Goal: Task Accomplishment & Management: Manage account settings

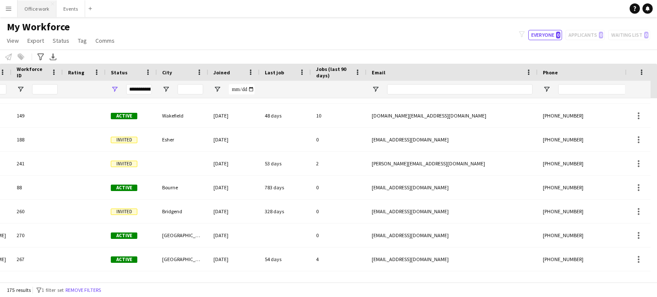
scroll to position [0, 138]
click at [64, 10] on button "Events Close" at bounding box center [70, 8] width 29 height 17
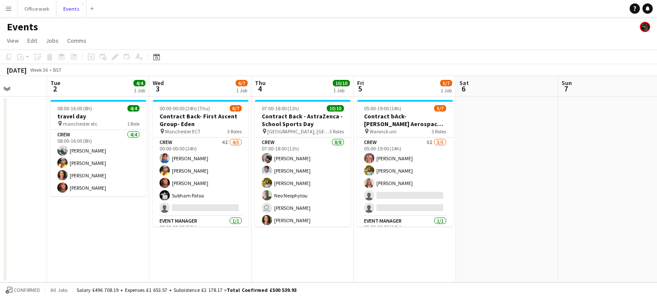
scroll to position [0, 361]
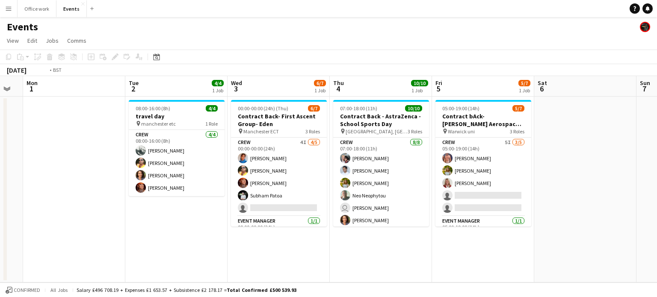
scroll to position [0, 314]
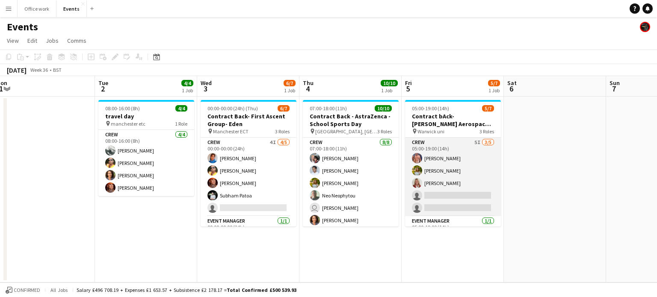
click at [476, 168] on app-card-role "Crew 5I [DATE] 05:00-19:00 (14h) [PERSON_NAME] [PERSON_NAME] [PERSON_NAME] sing…" at bounding box center [453, 177] width 96 height 79
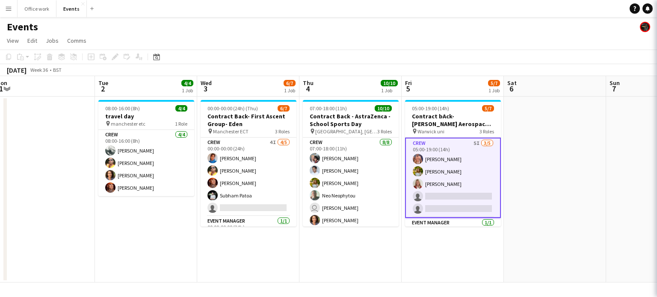
click at [476, 168] on app-card-role "Crew 5I [DATE] 05:00-19:00 (14h) [PERSON_NAME] [PERSON_NAME] [PERSON_NAME] sing…" at bounding box center [453, 178] width 96 height 80
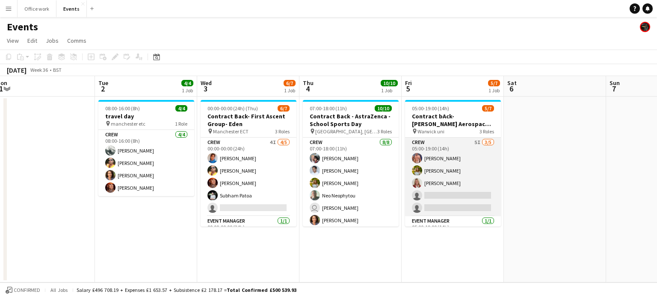
click at [476, 168] on app-card-role "Crew 5I [DATE] 05:00-19:00 (14h) [PERSON_NAME] [PERSON_NAME] [PERSON_NAME] sing…" at bounding box center [453, 177] width 96 height 79
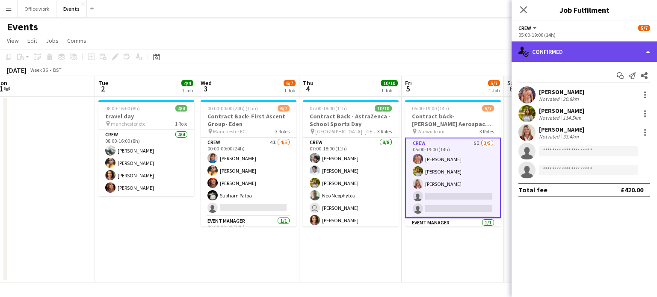
click at [547, 56] on div "single-neutral-actions-check-2 Confirmed" at bounding box center [584, 51] width 145 height 21
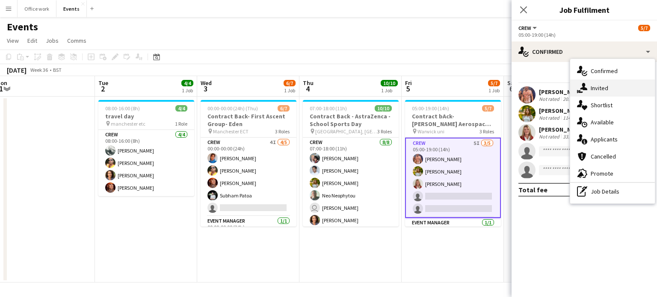
click at [578, 83] on icon "single-neutral-actions-share-1" at bounding box center [582, 88] width 10 height 10
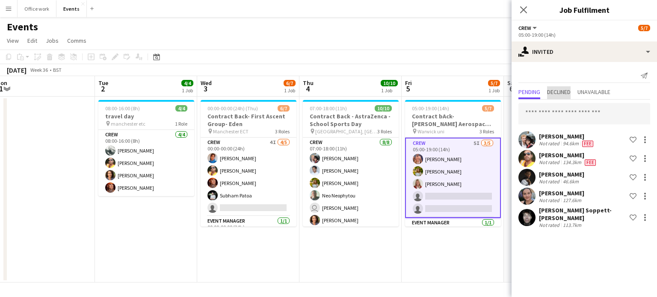
click at [560, 91] on span "Declined" at bounding box center [559, 92] width 24 height 6
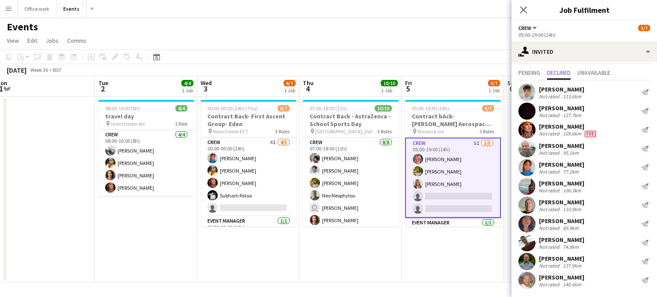
scroll to position [0, 0]
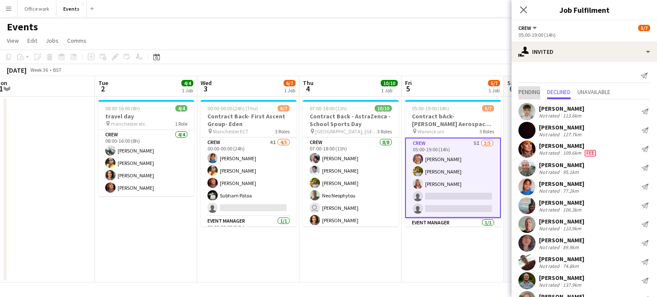
click at [532, 89] on span "Pending" at bounding box center [529, 92] width 22 height 6
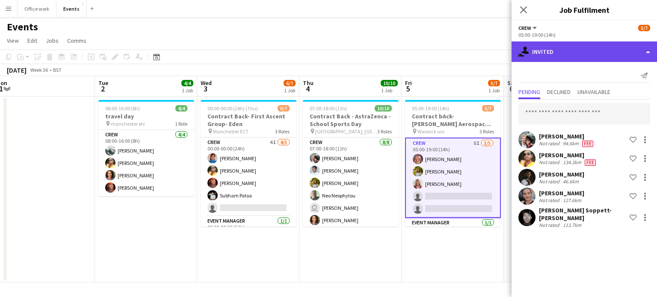
click at [568, 53] on div "single-neutral-actions-share-1 Invited" at bounding box center [584, 51] width 145 height 21
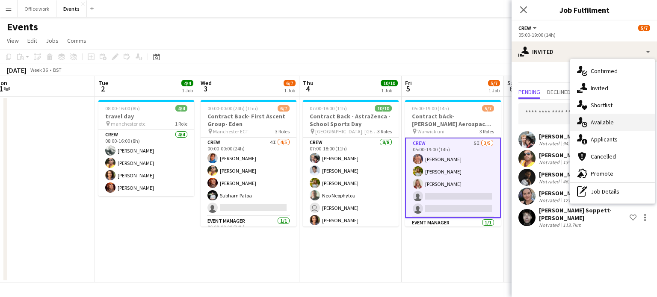
click at [588, 119] on div "single-neutral-actions-upload Available" at bounding box center [612, 122] width 85 height 17
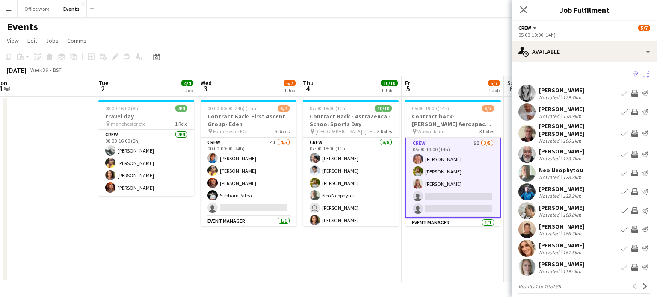
click at [642, 71] on app-icon "Sort asc" at bounding box center [645, 75] width 7 height 8
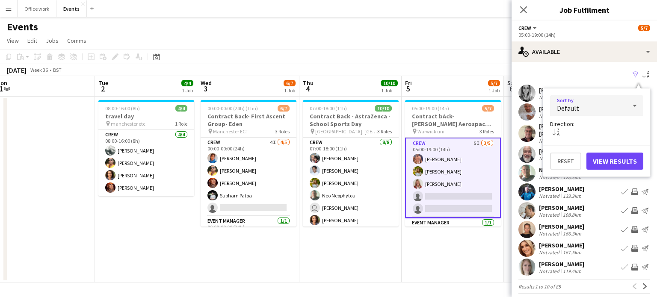
click at [581, 107] on div "Default" at bounding box center [588, 105] width 76 height 21
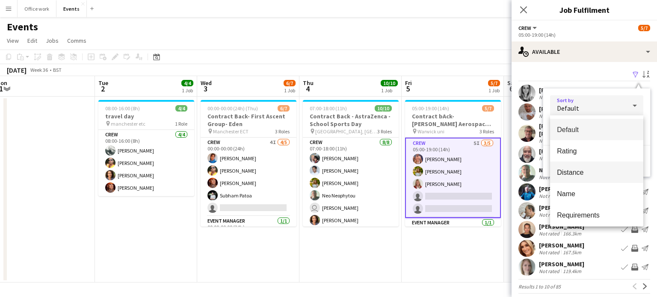
click at [577, 171] on span "Distance" at bounding box center [597, 173] width 80 height 8
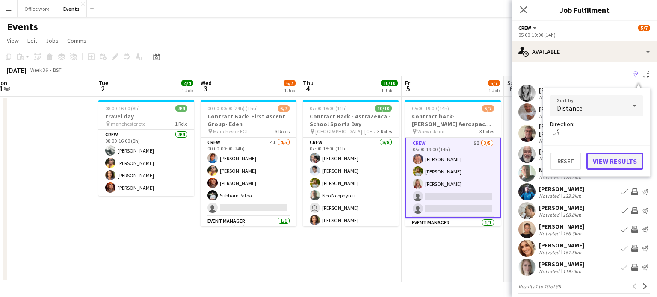
click at [604, 163] on button "View Results" at bounding box center [614, 161] width 57 height 17
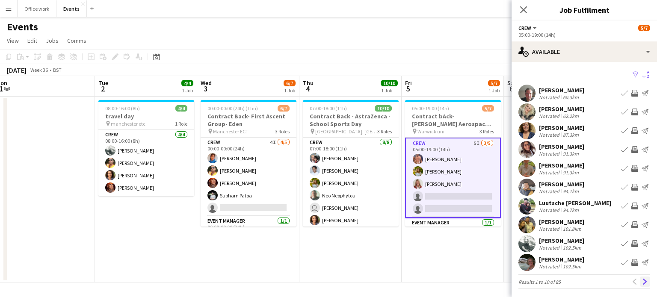
click at [642, 280] on app-icon "Next" at bounding box center [645, 282] width 6 height 6
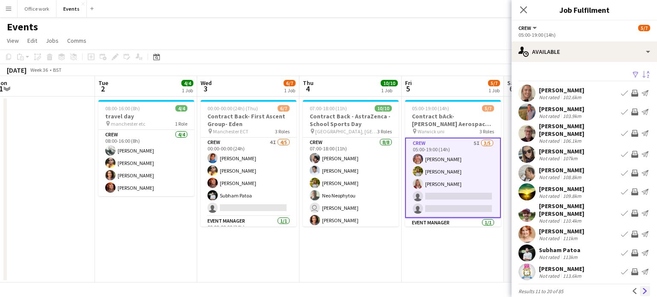
click at [642, 288] on app-icon "Next" at bounding box center [645, 291] width 6 height 6
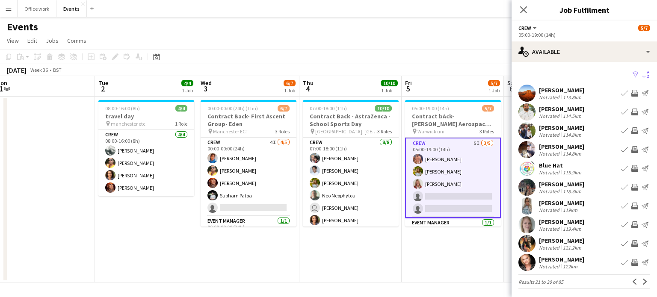
click at [631, 93] on app-icon "Invite crew" at bounding box center [634, 93] width 7 height 7
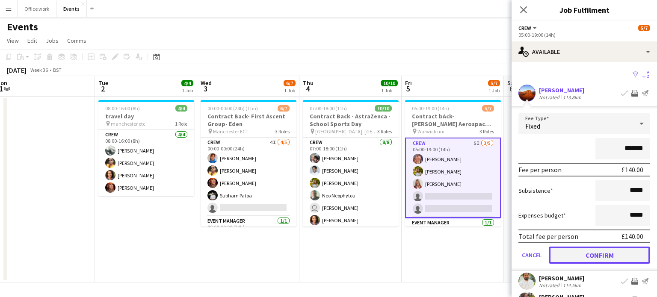
click at [583, 252] on button "Confirm" at bounding box center [599, 255] width 101 height 17
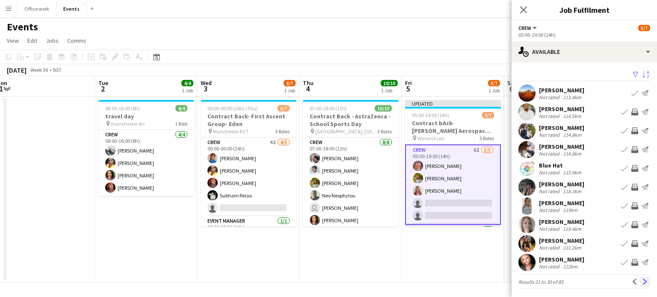
click at [642, 283] on app-icon "Next" at bounding box center [645, 282] width 6 height 6
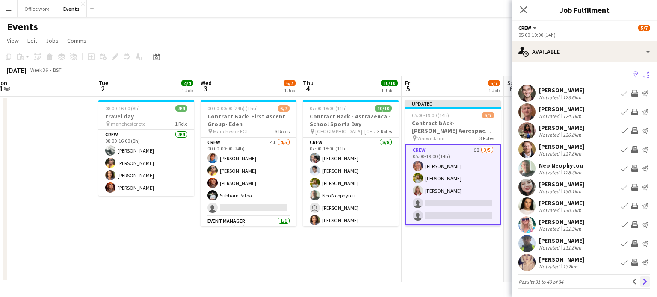
click at [642, 281] on app-icon "Next" at bounding box center [645, 282] width 6 height 6
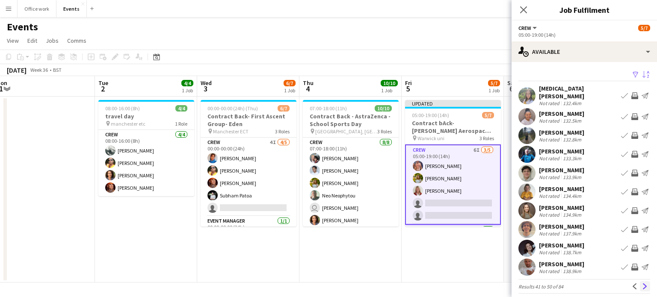
click at [640, 281] on button "Next" at bounding box center [645, 286] width 10 height 10
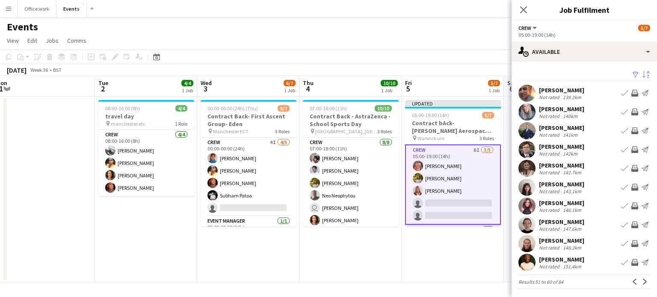
click at [631, 166] on app-icon "Invite crew" at bounding box center [634, 168] width 7 height 7
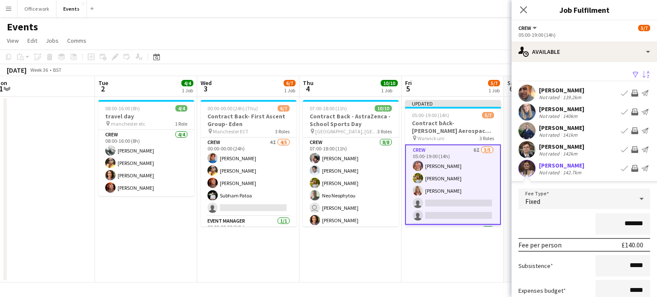
scroll to position [93, 0]
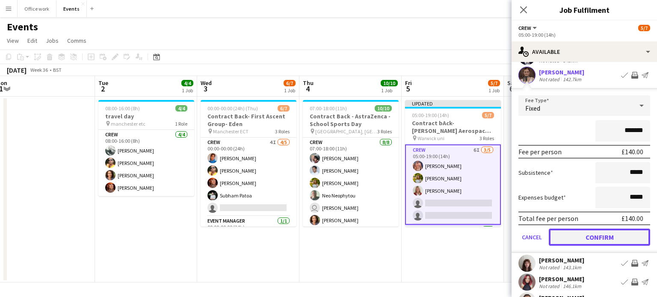
click at [594, 240] on button "Confirm" at bounding box center [599, 237] width 101 height 17
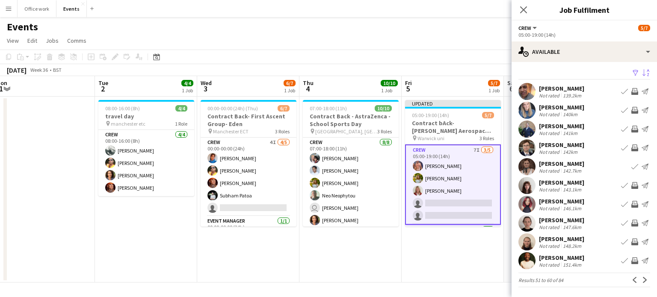
scroll to position [0, 0]
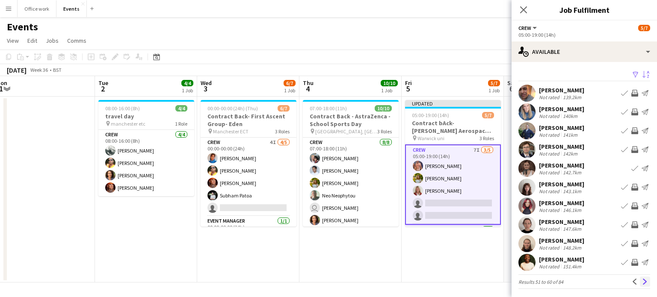
click at [642, 279] on app-icon "Next" at bounding box center [645, 282] width 6 height 6
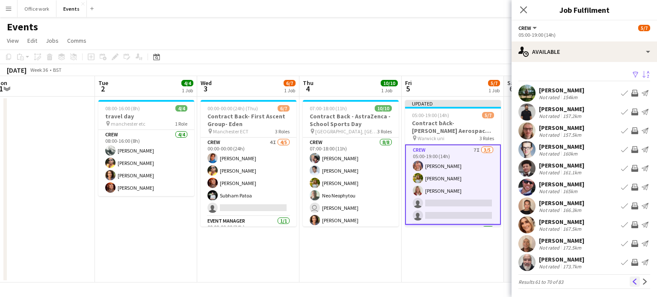
click at [632, 281] on app-icon "Previous" at bounding box center [635, 282] width 6 height 6
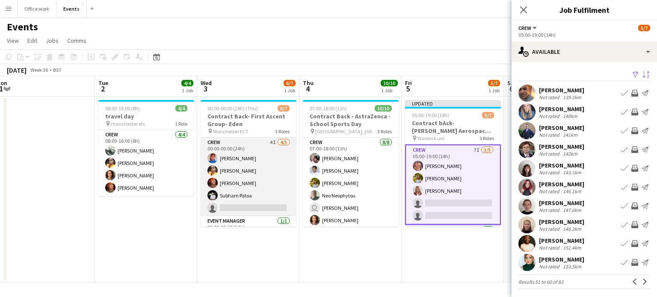
click at [246, 176] on app-card-role "Crew 4I [DATE] 00:00-00:00 (24h) [PERSON_NAME] Denim [PERSON_NAME] [PERSON_NAME…" at bounding box center [249, 177] width 96 height 79
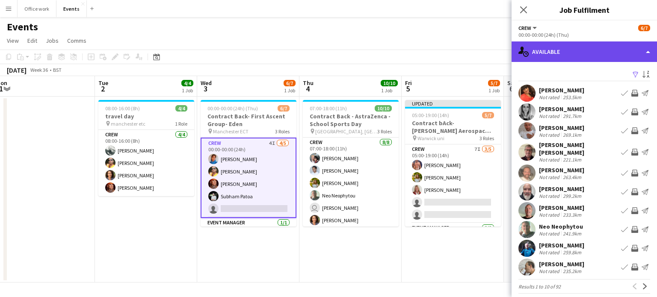
click at [546, 44] on div "single-neutral-actions-upload Available" at bounding box center [584, 51] width 145 height 21
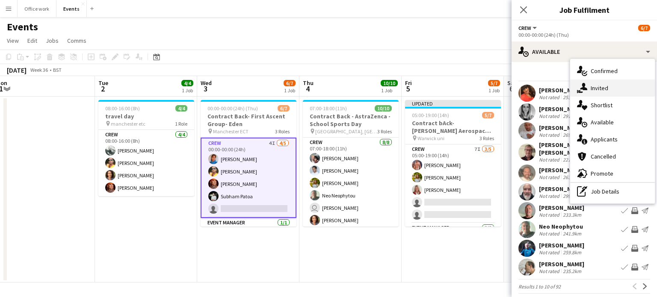
click at [588, 89] on div "single-neutral-actions-share-1 Invited" at bounding box center [612, 88] width 85 height 17
